Goal: Task Accomplishment & Management: Use online tool/utility

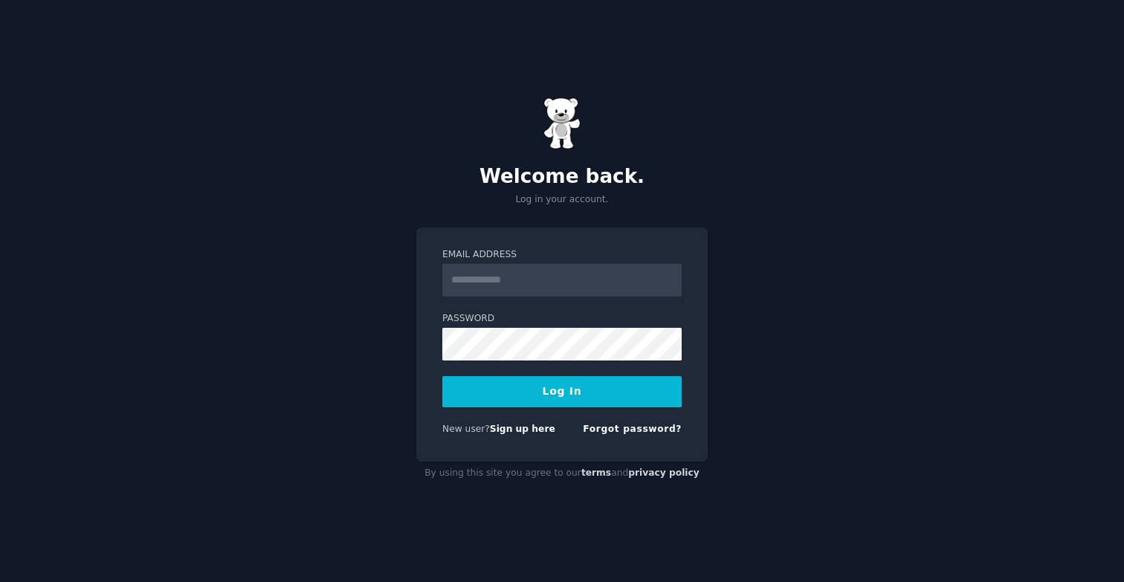
click at [573, 288] on input "Email Address" at bounding box center [561, 280] width 239 height 33
type input "**********"
click at [576, 397] on button "Log In" at bounding box center [561, 391] width 239 height 31
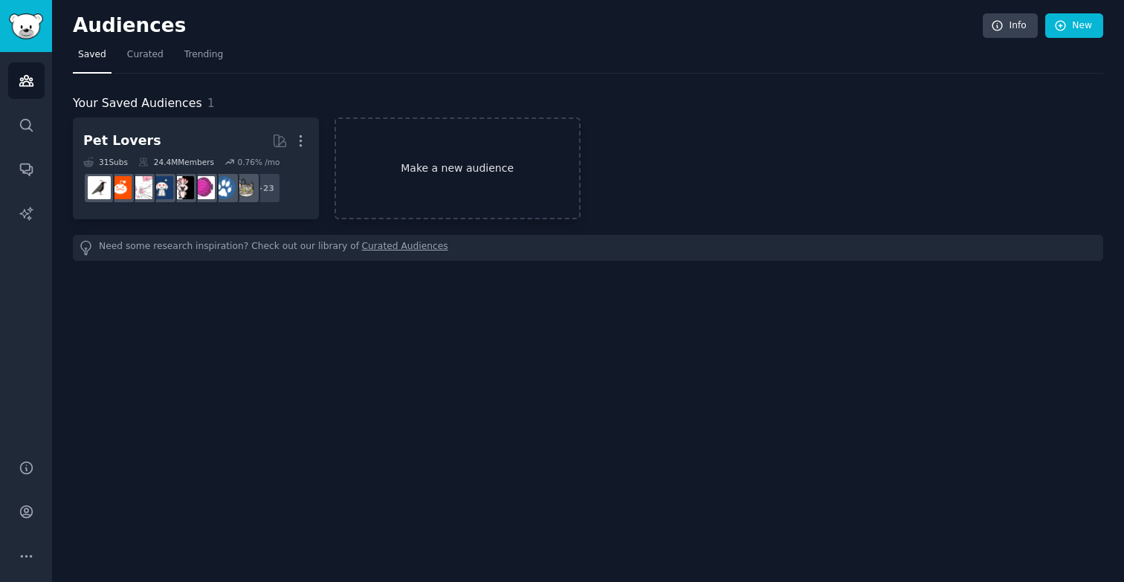
click at [477, 168] on link "Make a new audience" at bounding box center [458, 168] width 246 height 102
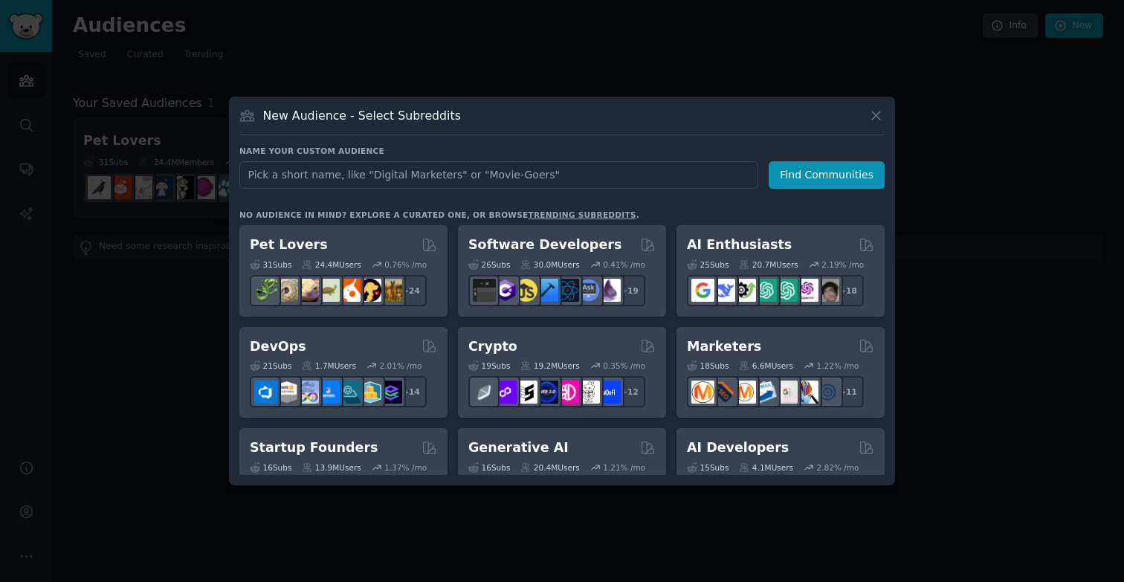
click at [436, 178] on input "text" at bounding box center [498, 175] width 519 height 28
type input "matcha"
click at [831, 175] on button "Find Communities" at bounding box center [827, 175] width 116 height 28
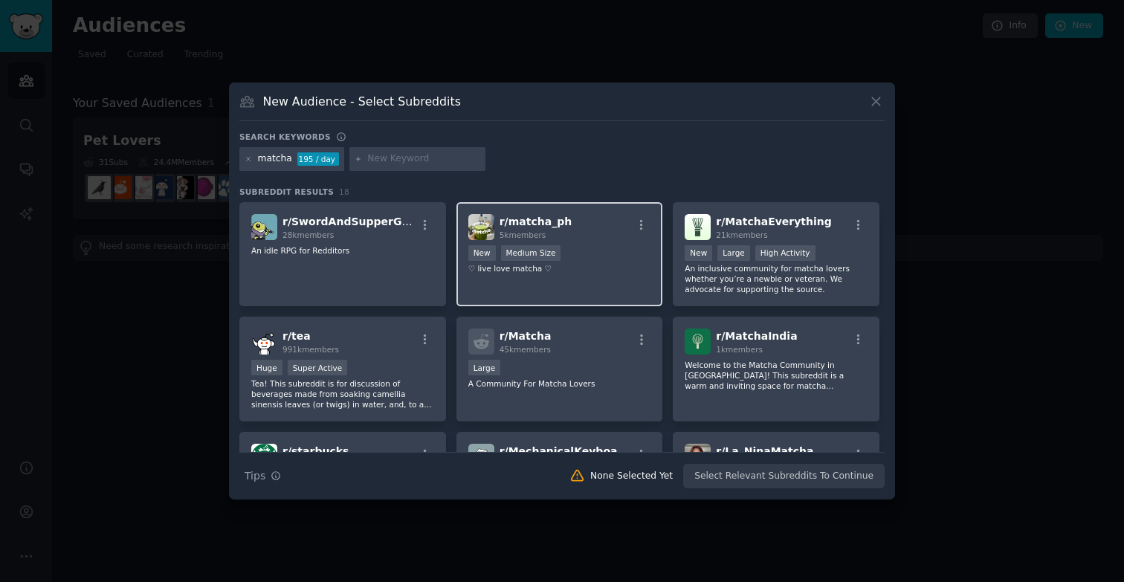
click at [625, 282] on div "r/ matcha_ph 5k members New Medium Size ♡ live love matcha ♡" at bounding box center [560, 254] width 207 height 105
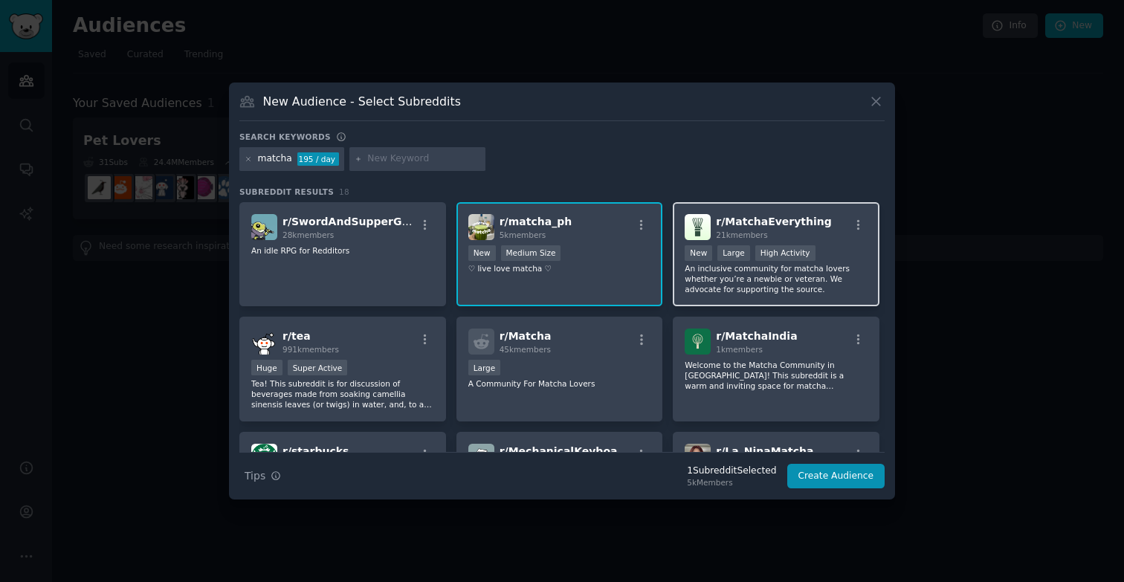
click at [799, 297] on div "r/ MatchaEverything 21k members New Large High Activity An inclusive community …" at bounding box center [776, 254] width 207 height 105
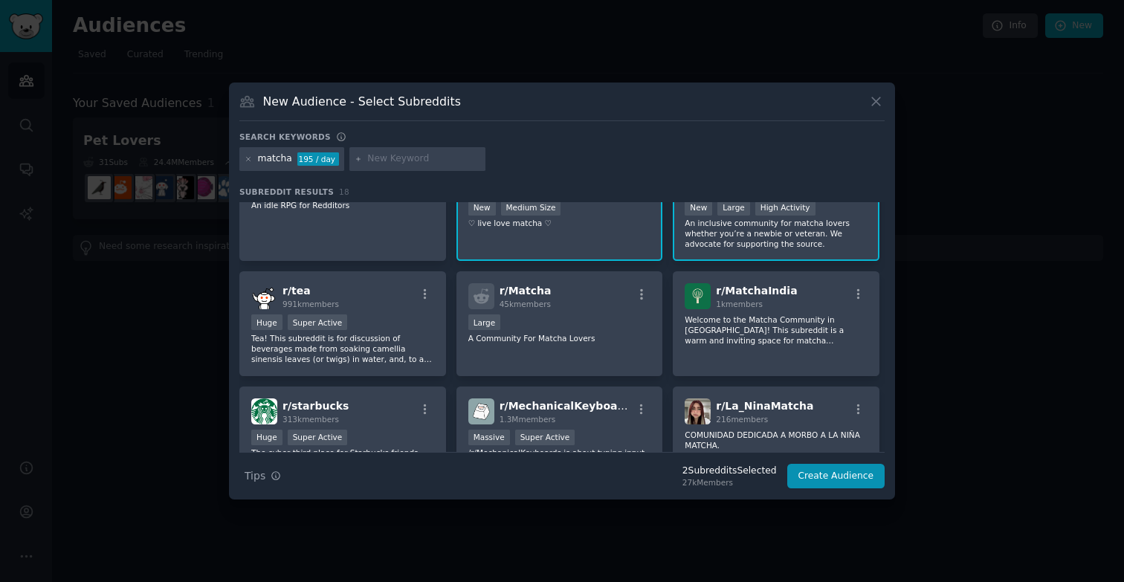
scroll to position [51, 0]
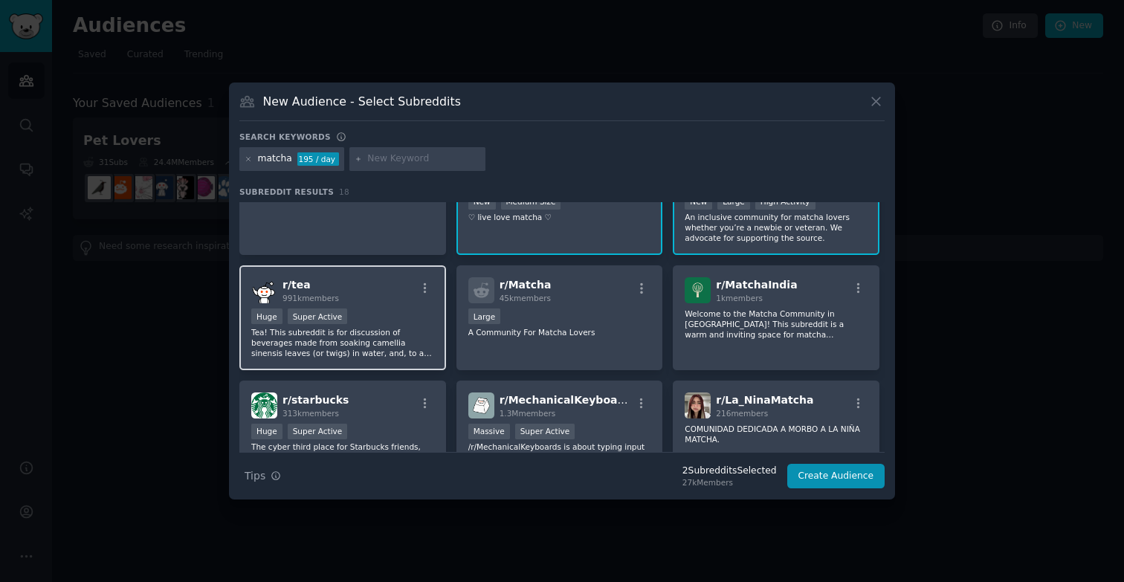
click at [397, 326] on div "Huge Super Active" at bounding box center [342, 318] width 183 height 19
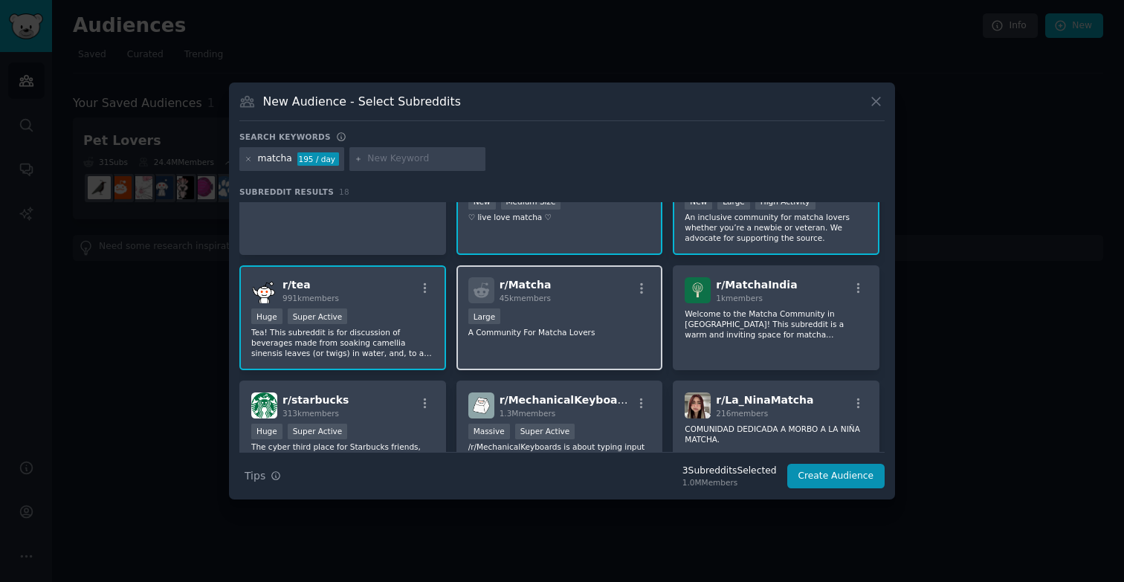
click at [579, 343] on div "r/ Matcha 45k members Large A Community For Matcha Lovers" at bounding box center [560, 317] width 207 height 105
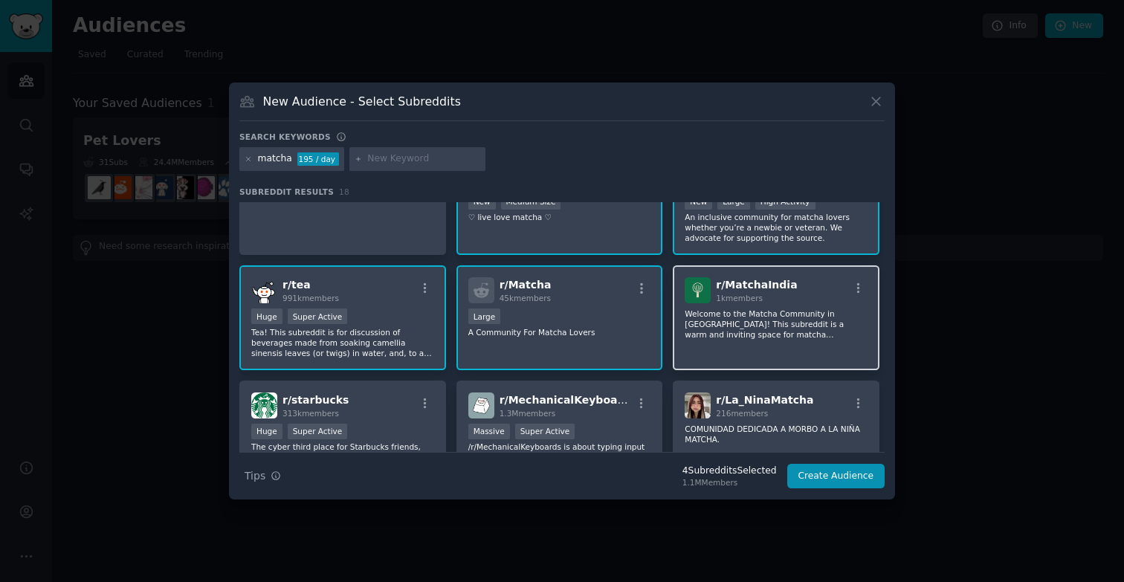
click at [767, 341] on div "r/ MatchaIndia 1k members Welcome to the Matcha Community in India! This subred…" at bounding box center [776, 317] width 207 height 105
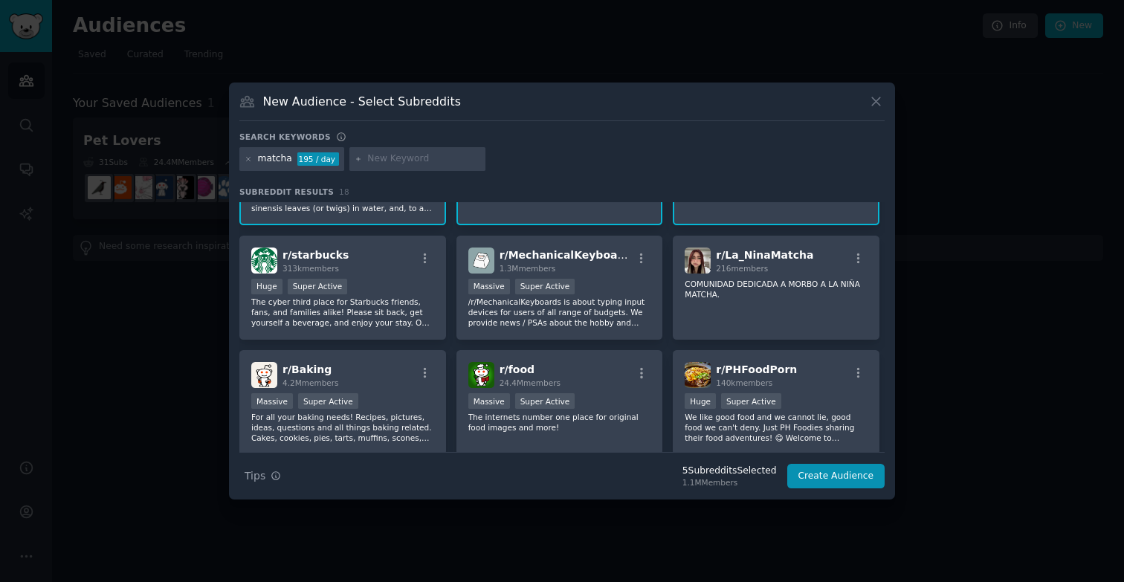
scroll to position [202, 0]
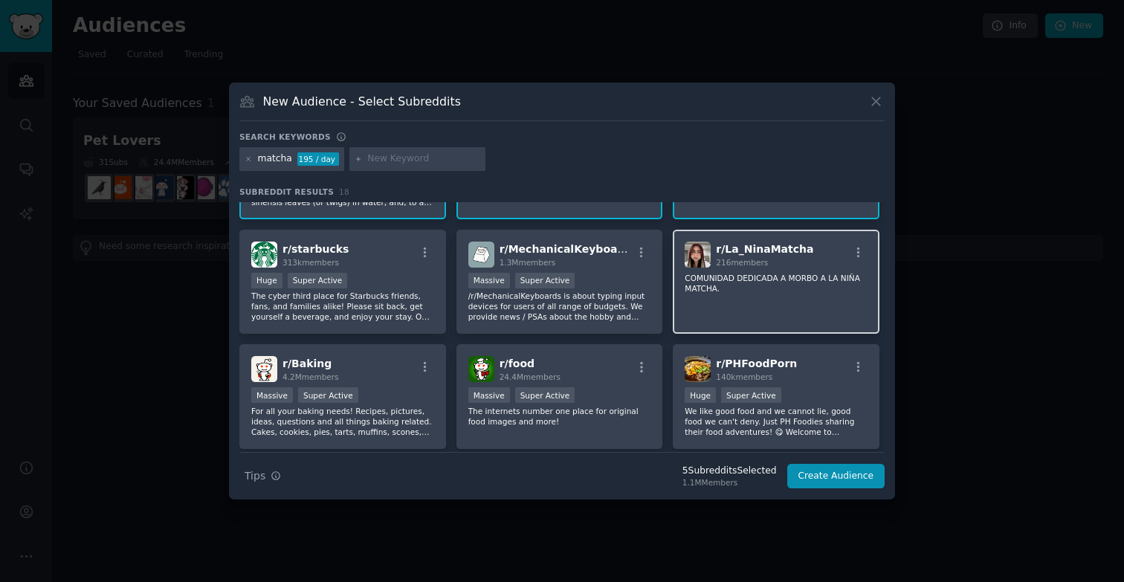
click at [771, 323] on div "r/ La_NinaMatcha 216 members COMUNIDAD DEDICADA A MORBO A LA NIÑA MATCHA." at bounding box center [776, 282] width 207 height 105
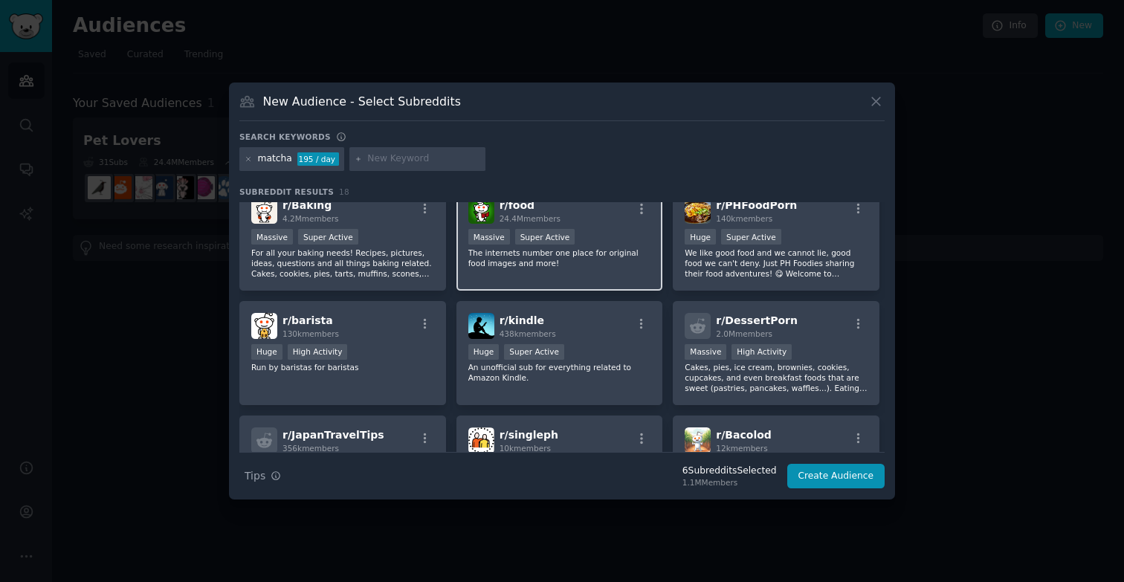
scroll to position [367, 0]
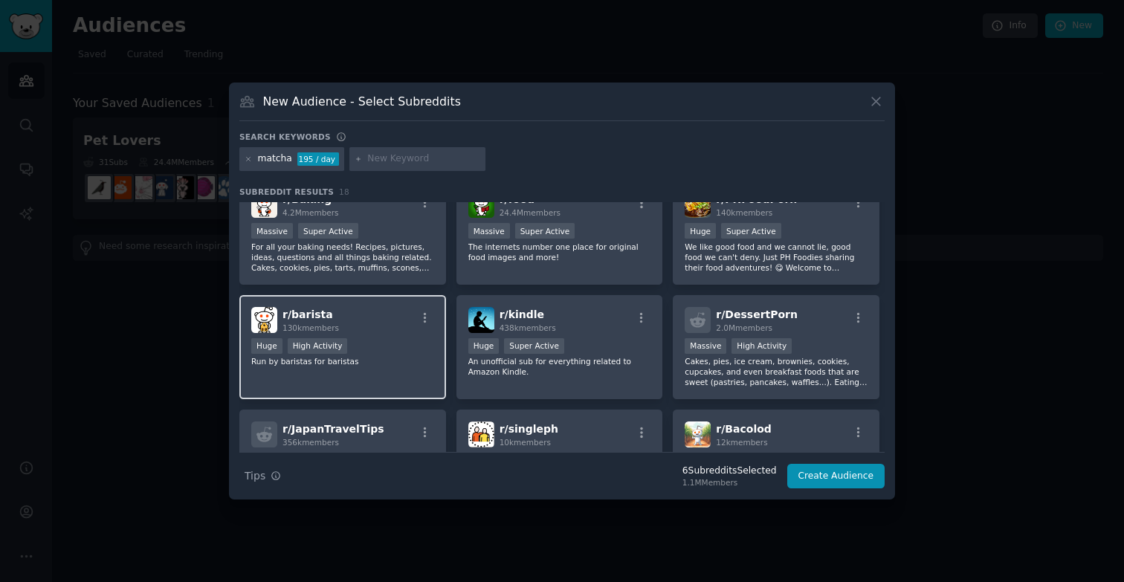
click at [391, 381] on div "r/ barista 130k members Huge High Activity Run by baristas for baristas" at bounding box center [342, 347] width 207 height 105
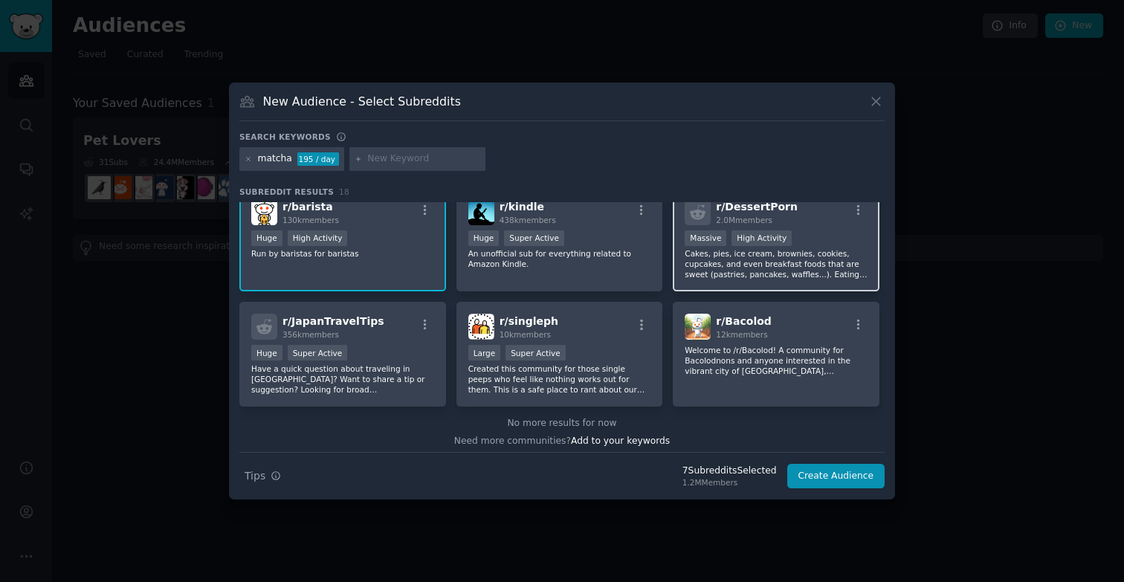
scroll to position [481, 0]
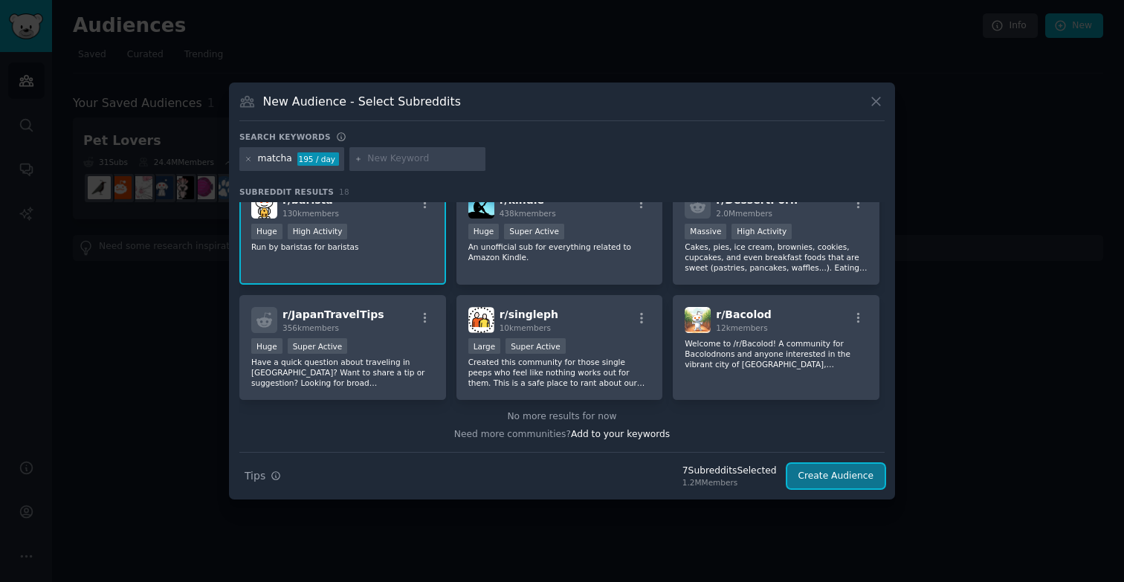
click at [826, 486] on button "Create Audience" at bounding box center [836, 476] width 98 height 25
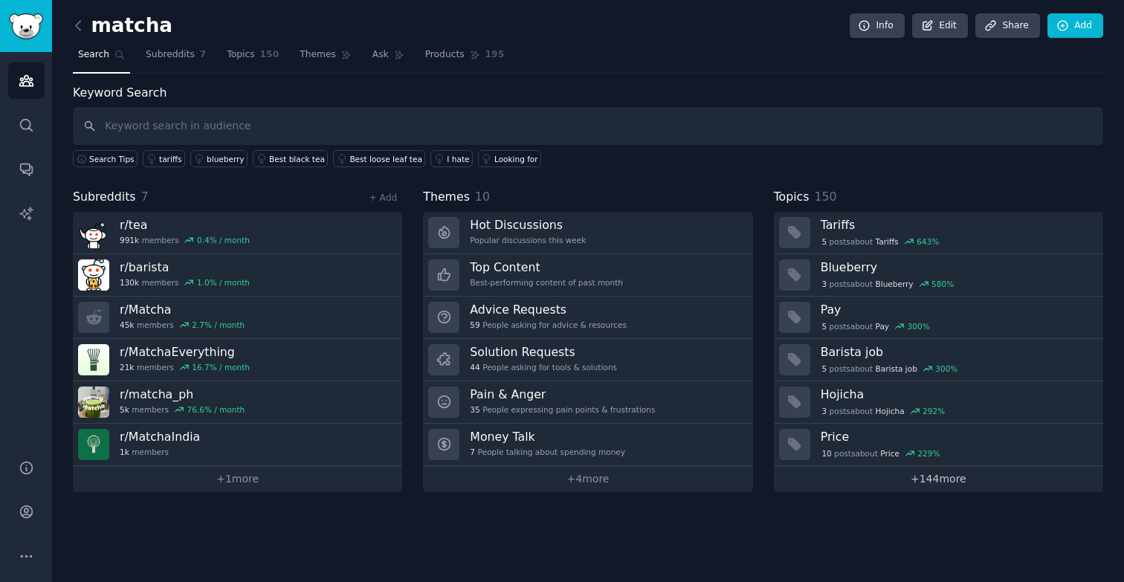
click at [932, 489] on link "+ 144 more" at bounding box center [938, 479] width 329 height 26
click at [22, 118] on icon "Sidebar" at bounding box center [27, 125] width 16 height 16
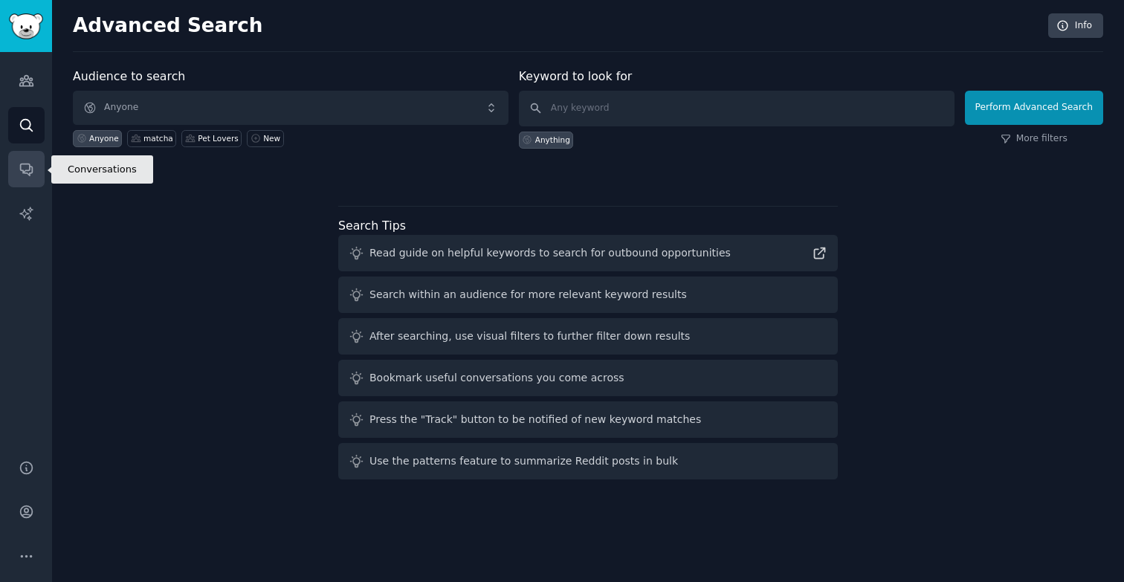
click at [28, 166] on icon "Sidebar" at bounding box center [27, 169] width 16 height 16
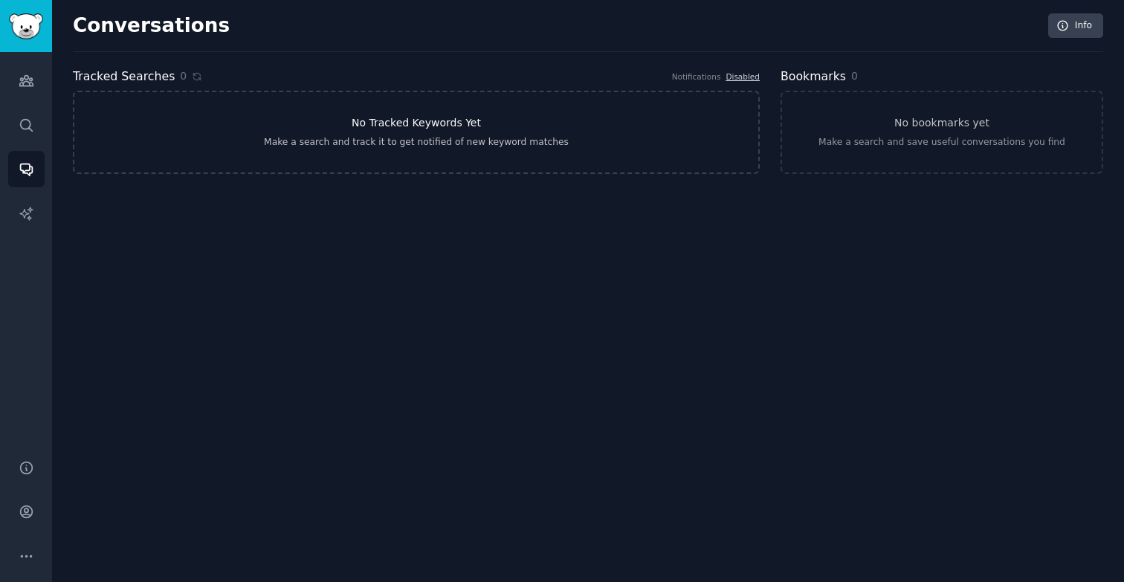
click at [359, 140] on div "Make a search and track it to get notified of new keyword matches" at bounding box center [416, 142] width 305 height 13
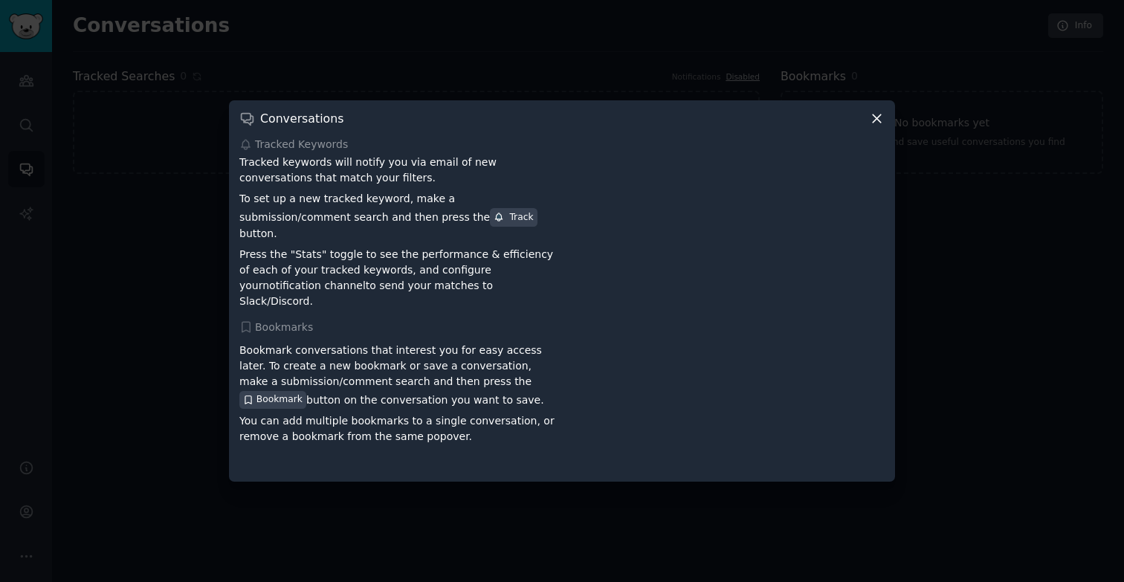
click at [874, 126] on icon at bounding box center [877, 119] width 16 height 16
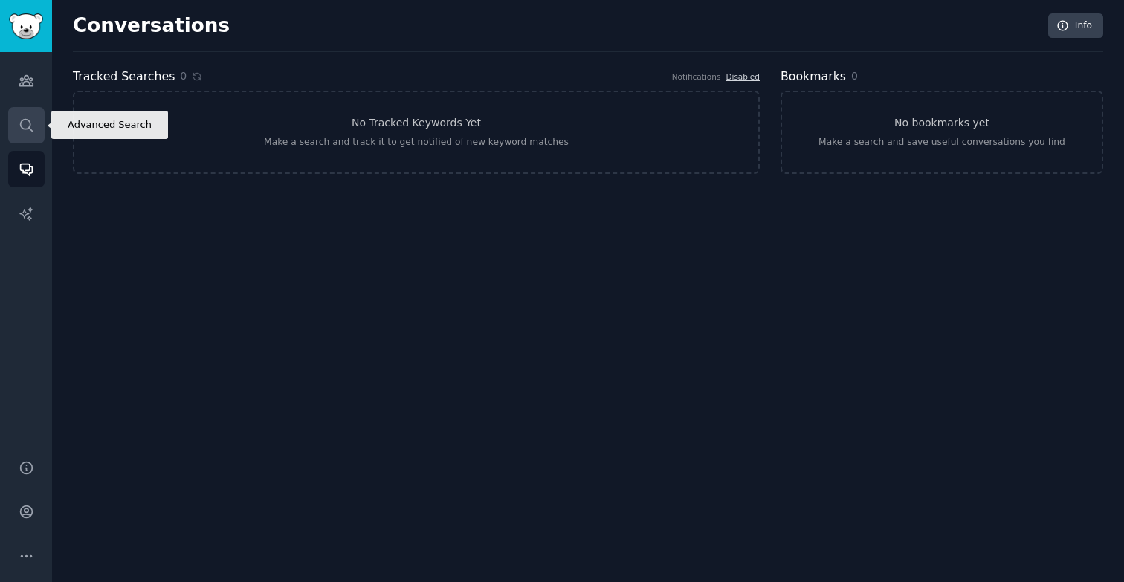
click at [35, 123] on link "Search" at bounding box center [26, 125] width 36 height 36
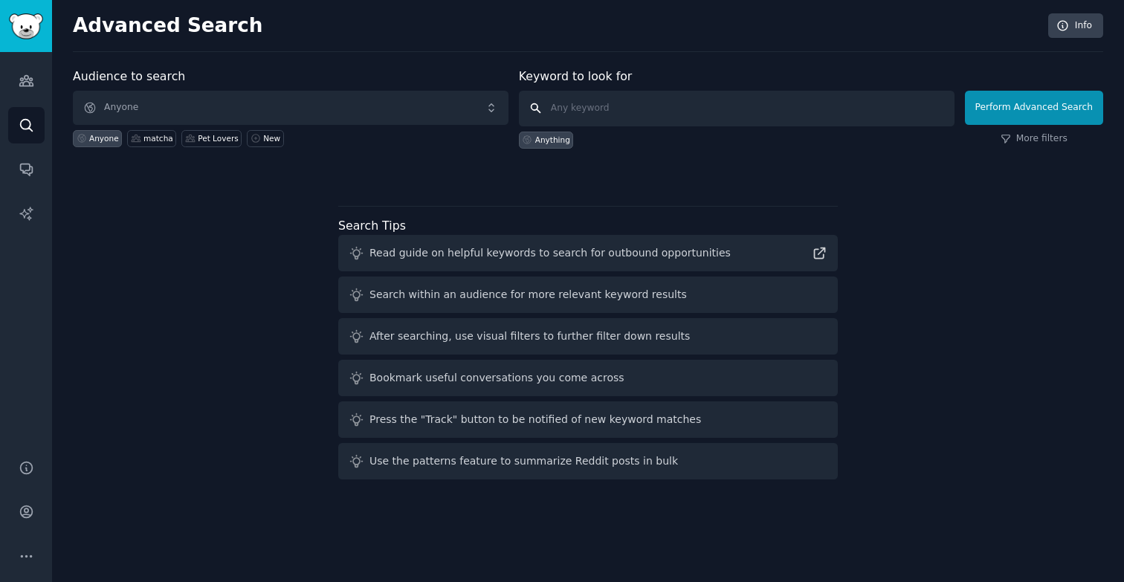
click at [581, 111] on input "text" at bounding box center [737, 109] width 436 height 36
type input "matcha near me"
click at [1028, 99] on button "Perform Advanced Search" at bounding box center [1034, 108] width 138 height 34
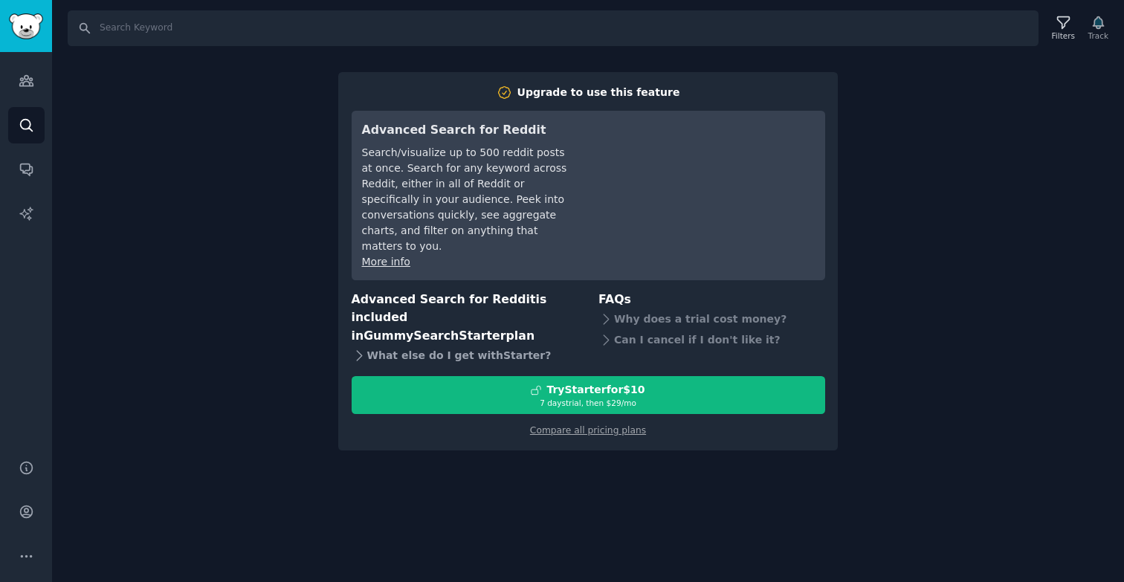
click at [400, 345] on div "What else do I get with Starter ?" at bounding box center [465, 355] width 227 height 21
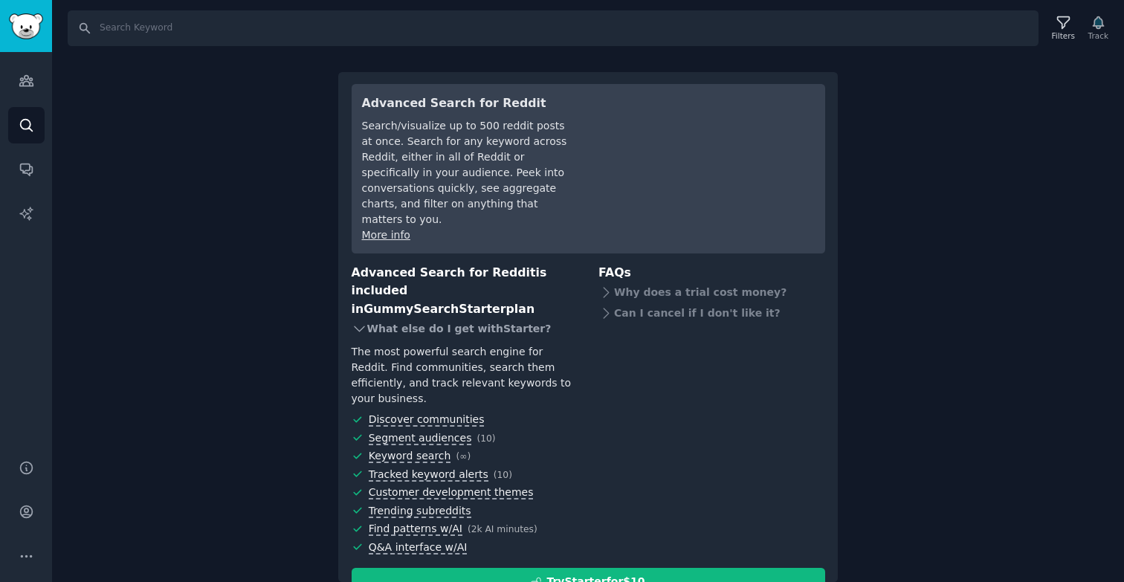
scroll to position [37, 0]
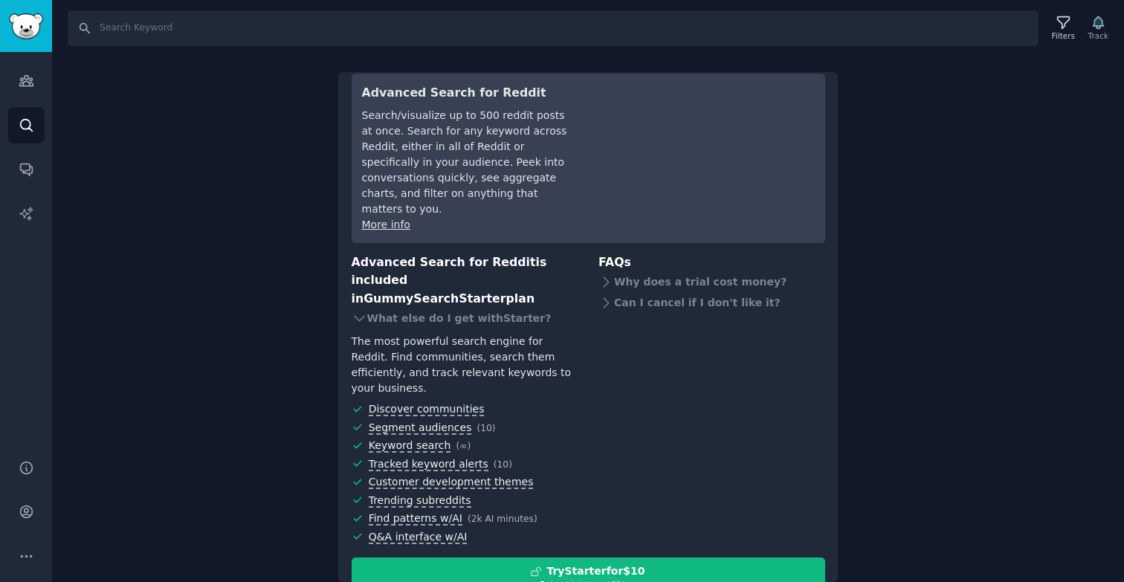
click at [908, 134] on div "Search Filters Track Upgrade to use this feature Advanced Search for Reddit Sea…" at bounding box center [588, 291] width 1072 height 582
click at [19, 126] on icon "Sidebar" at bounding box center [27, 125] width 16 height 16
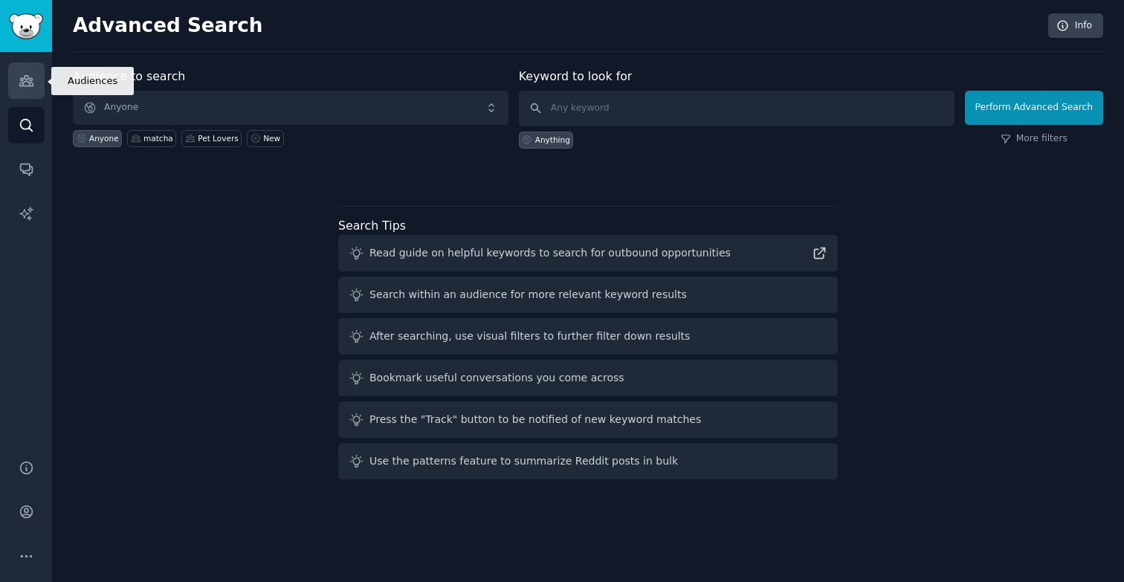
click at [27, 88] on icon "Sidebar" at bounding box center [27, 81] width 16 height 16
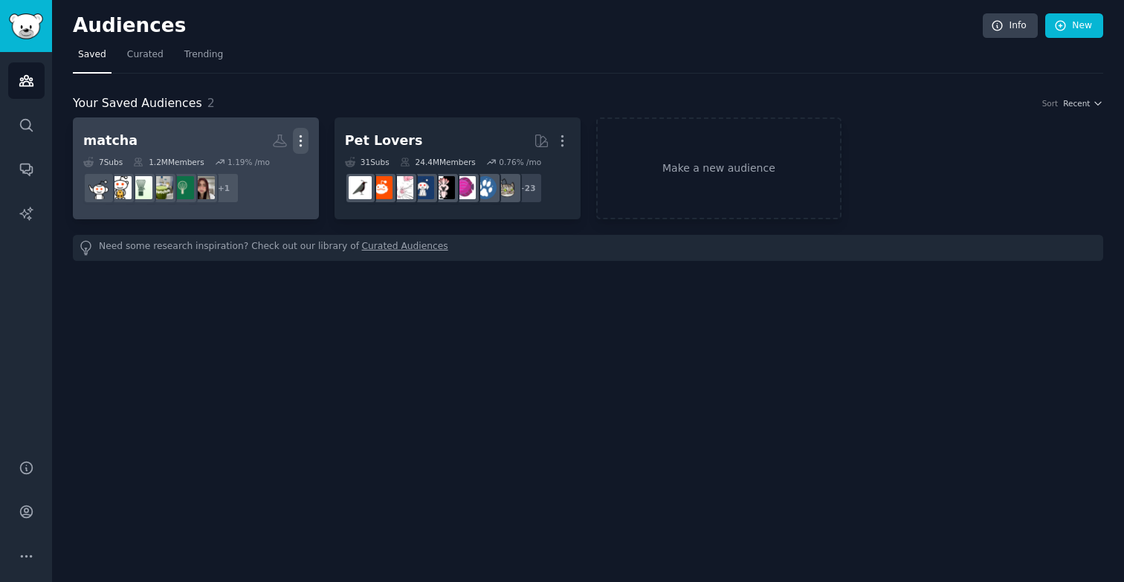
click at [297, 144] on icon "button" at bounding box center [301, 141] width 16 height 16
click at [260, 141] on p "View" at bounding box center [255, 146] width 25 height 16
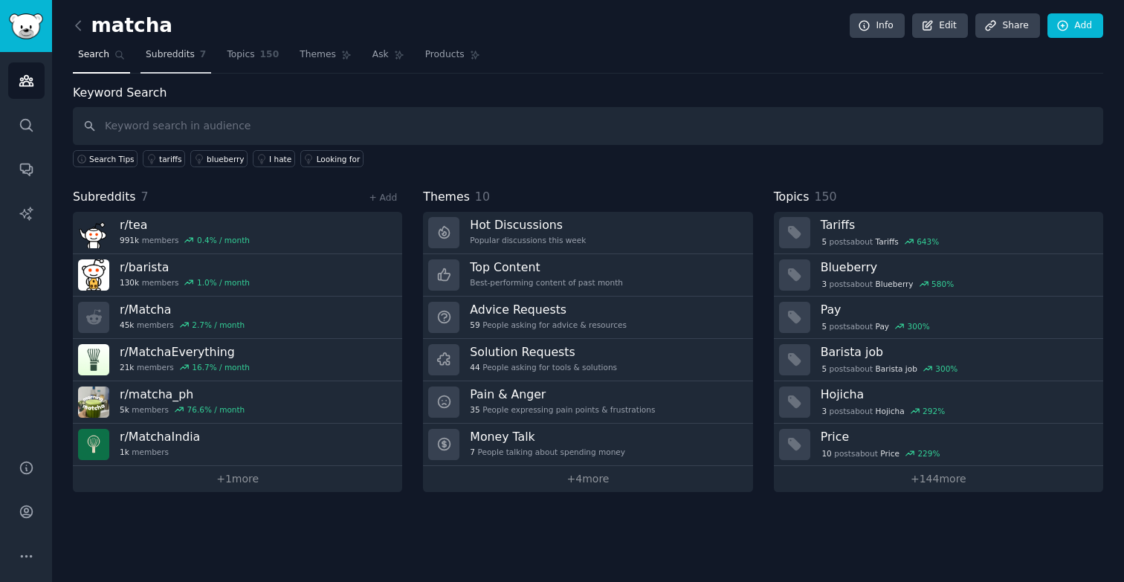
click at [174, 44] on link "Subreddits 7" at bounding box center [176, 58] width 71 height 30
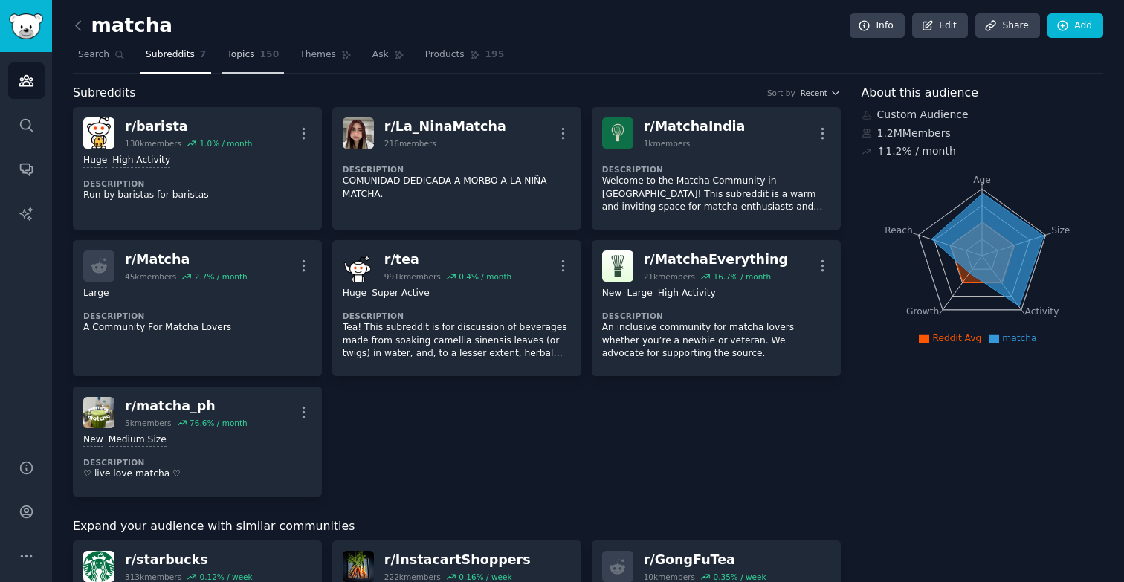
click at [240, 55] on span "Topics" at bounding box center [241, 54] width 28 height 13
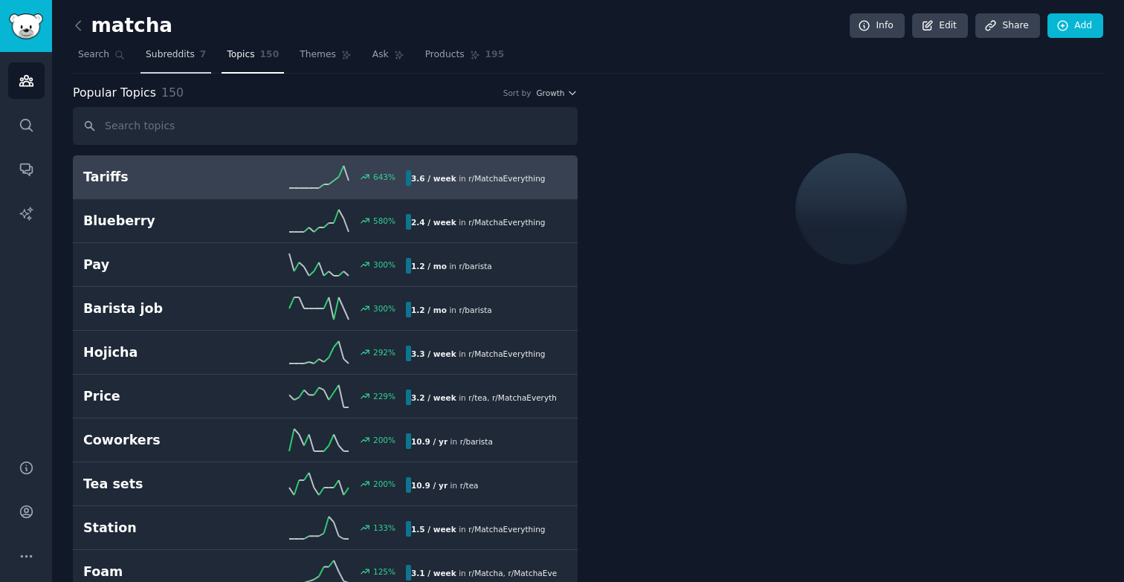
click at [173, 60] on span "Subreddits" at bounding box center [170, 54] width 49 height 13
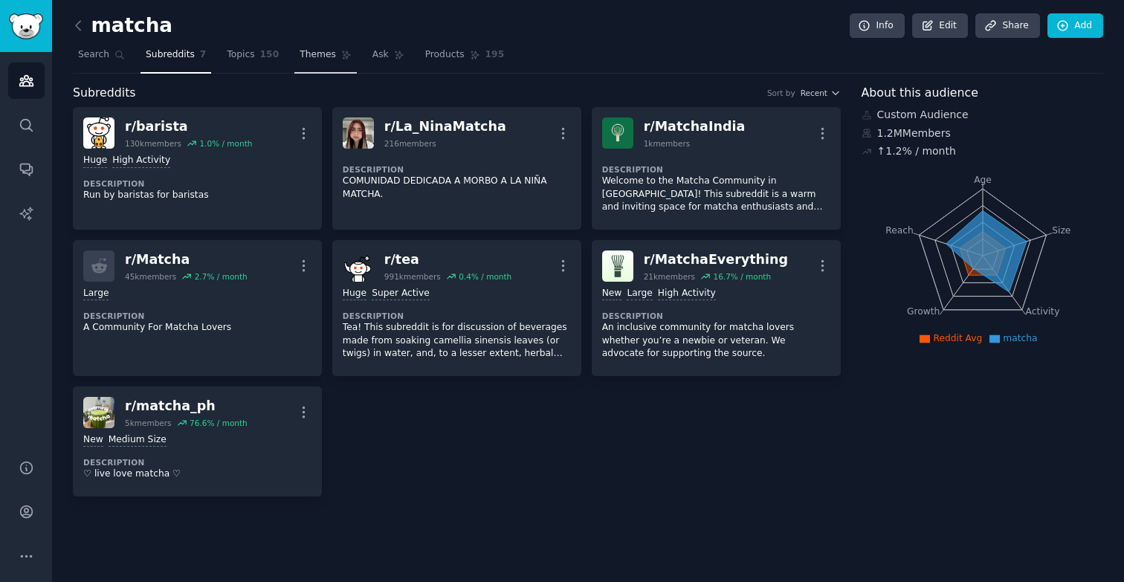
click at [309, 58] on span "Themes" at bounding box center [318, 54] width 36 height 13
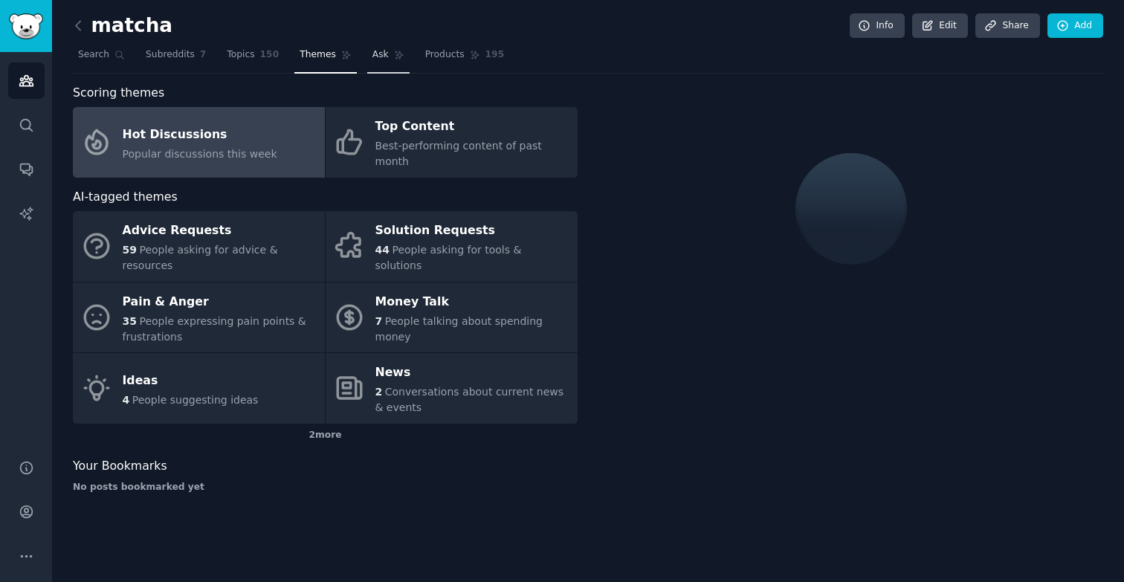
click at [376, 59] on span "Ask" at bounding box center [381, 54] width 16 height 13
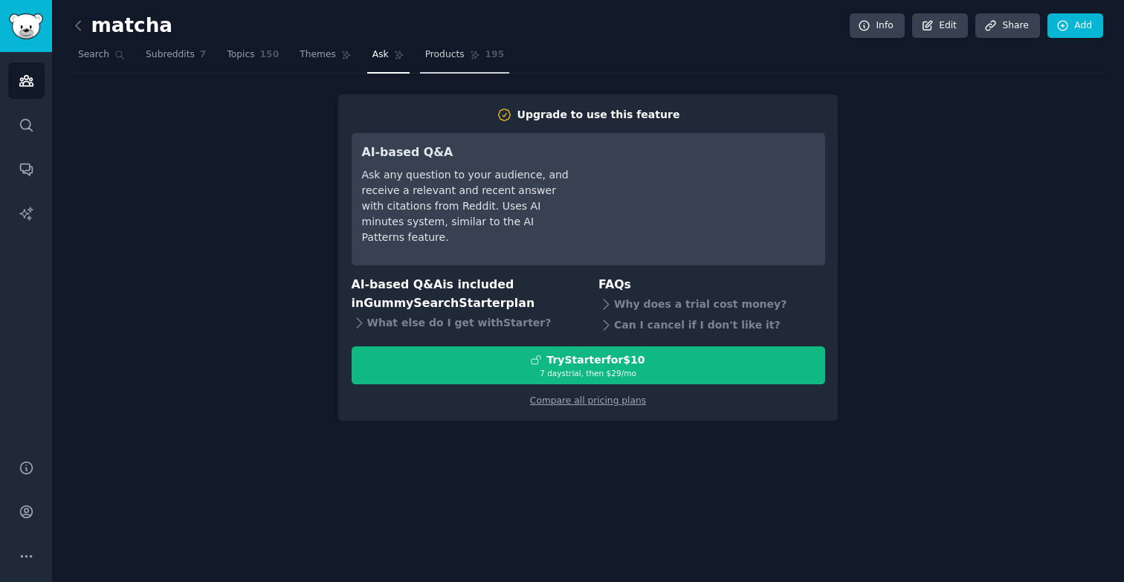
click at [437, 57] on span "Products" at bounding box center [444, 54] width 39 height 13
